Goal: Use online tool/utility: Utilize a website feature to perform a specific function

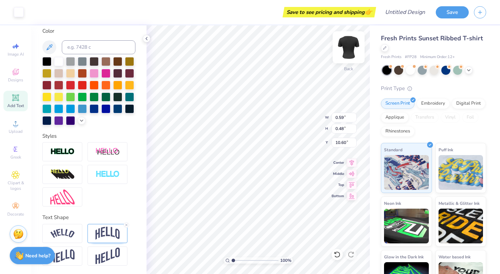
scroll to position [130, 0]
type input "6.15"
type input "0.87"
type input "2.87"
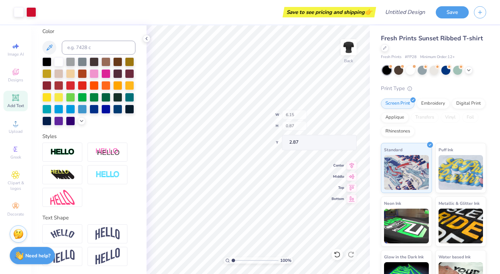
type input "6.86"
type input "0.97"
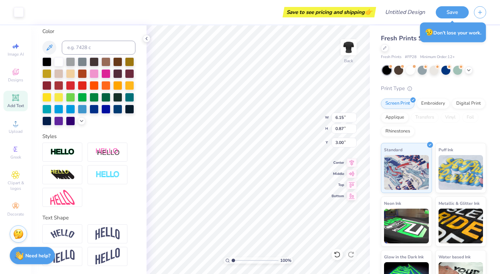
type input "3.00"
type textarea "[PERSON_NAME]"
type input "6.11"
type input "0.78"
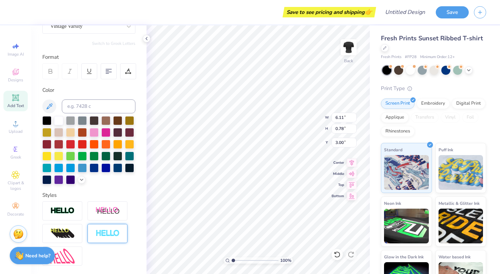
scroll to position [0, 0]
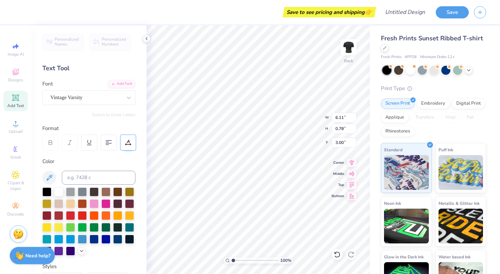
click at [128, 143] on icon at bounding box center [128, 142] width 6 height 6
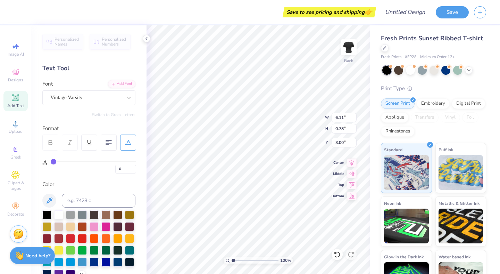
type input "1"
type input "2"
type input "3"
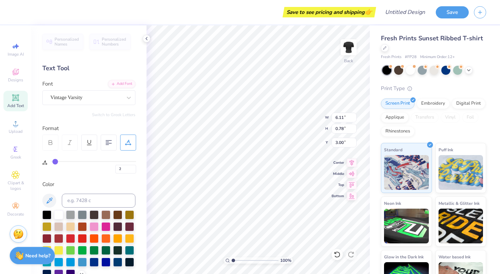
type input "3"
type input "4"
type input "5"
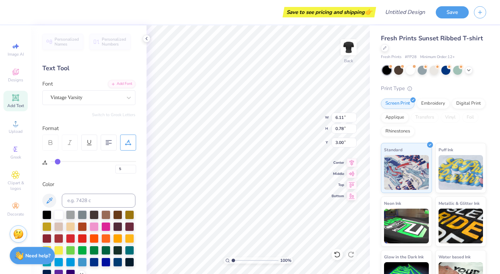
type input "6"
type input "7"
type input "8"
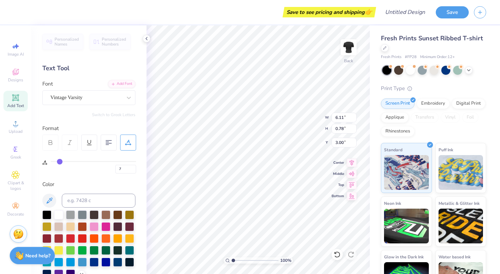
type input "8"
type input "9"
type input "10"
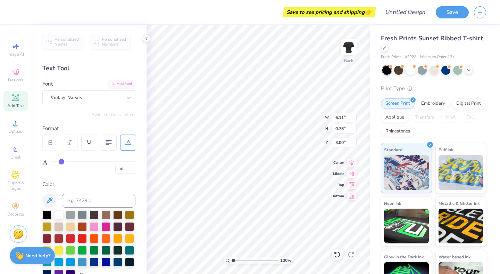
type input "11"
type input "12"
type input "11"
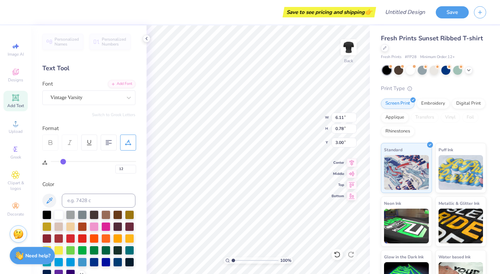
type input "11"
type input "10"
type input "9"
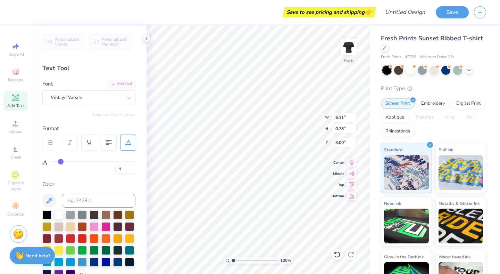
drag, startPoint x: 53, startPoint y: 161, endPoint x: 61, endPoint y: 160, distance: 8.0
type input "9"
click at [61, 161] on input "range" at bounding box center [93, 161] width 85 height 1
type input "6.98"
type input "0.76"
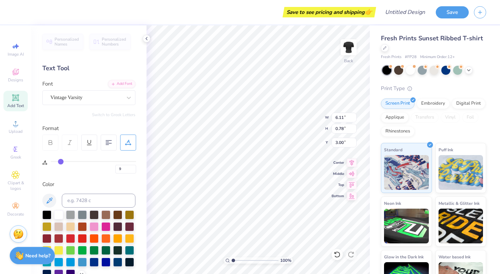
type input "3.01"
type input "23"
click at [72, 161] on input "range" at bounding box center [93, 161] width 85 height 1
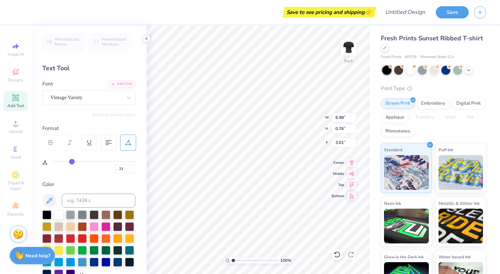
type input "0.62"
type input "3.08"
type input "3.00"
type input "8"
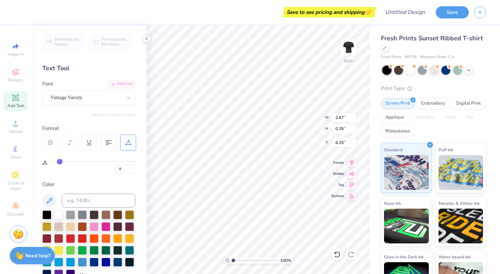
type textarea "a. d. [PERSON_NAME]"
type input "0"
type input "0.62"
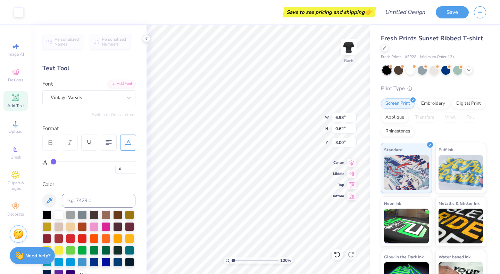
type input "23"
type textarea "Cornell"
click at [90, 158] on div "23" at bounding box center [93, 165] width 85 height 16
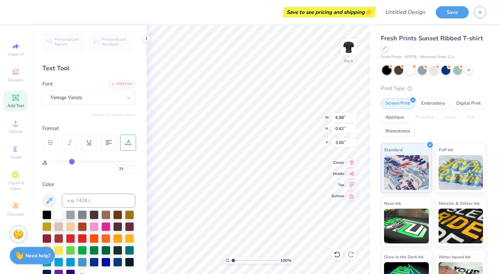
click at [88, 160] on div "23" at bounding box center [93, 165] width 85 height 16
type input "0"
type input "0.59"
type input "0.48"
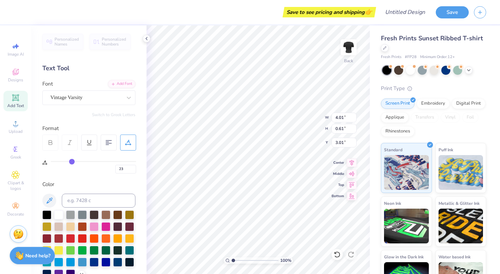
type input "4.73"
type input "2.05"
type input "1.92"
type input "4.03"
type input "8"
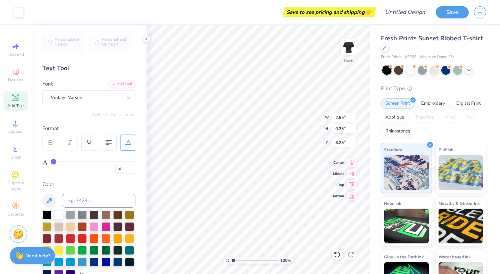
type input "8"
type input "2.05"
type input "1.92"
type input "3.43"
type input "2.55"
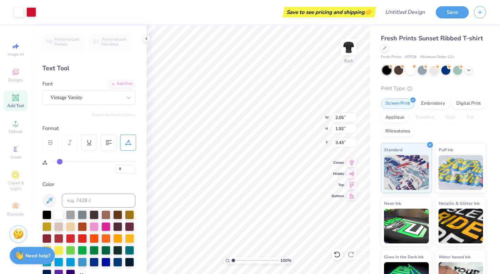
type input "0.35"
type input "5.55"
type input "2.67"
type input "5.58"
type textarea "[GEOGRAPHIC_DATA]"
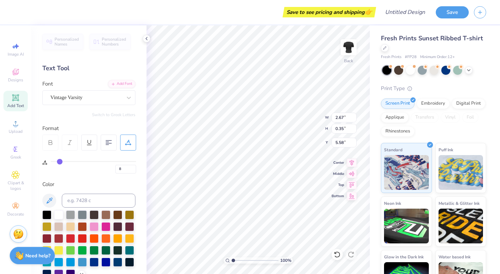
scroll to position [0, 1]
type input "23"
type input "4.01"
type input "0.61"
type input "2.39"
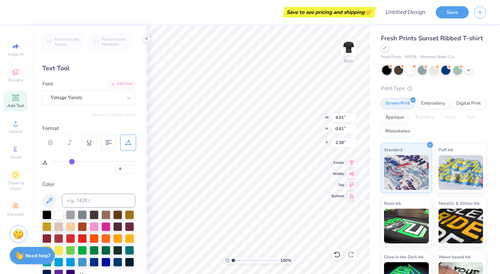
type input "23"
type input "8"
type input "3.00"
type input "0"
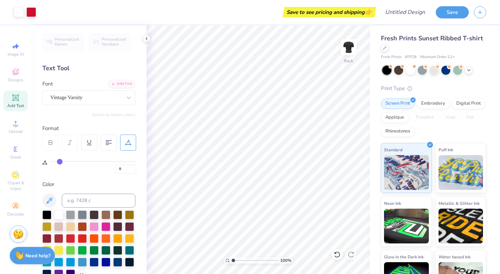
type input "0"
type input "0.62"
type input "1.34"
type input "1.11"
type input "4.03"
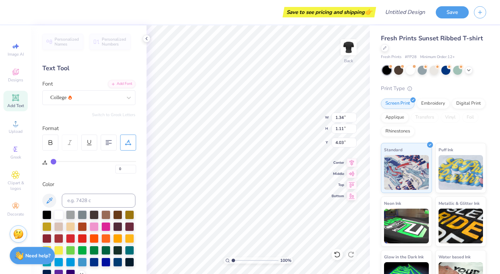
type textarea "1"
type textarea "5"
type textarea "65"
type input "8"
type input "4.77"
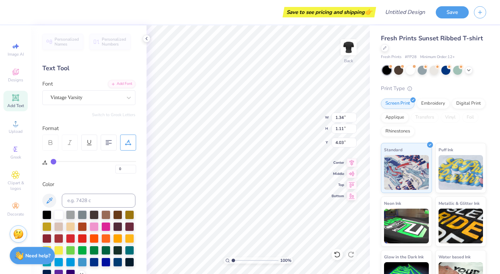
type input "0.36"
type input "2.64"
type input "8"
